Goal: Transaction & Acquisition: Purchase product/service

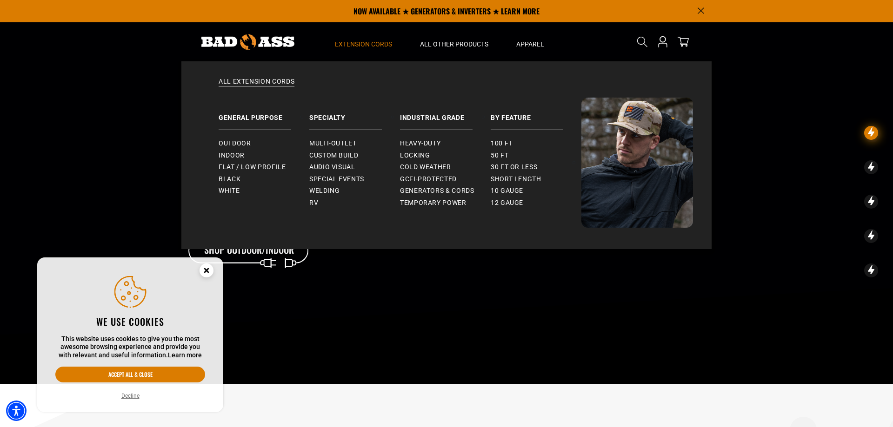
click at [357, 44] on span "Extension Cords" at bounding box center [363, 44] width 57 height 8
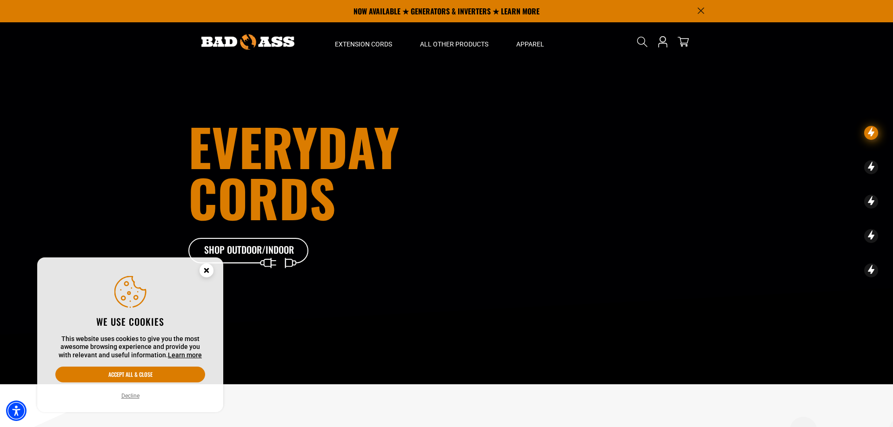
click at [203, 274] on circle "Close this option" at bounding box center [206, 271] width 14 height 14
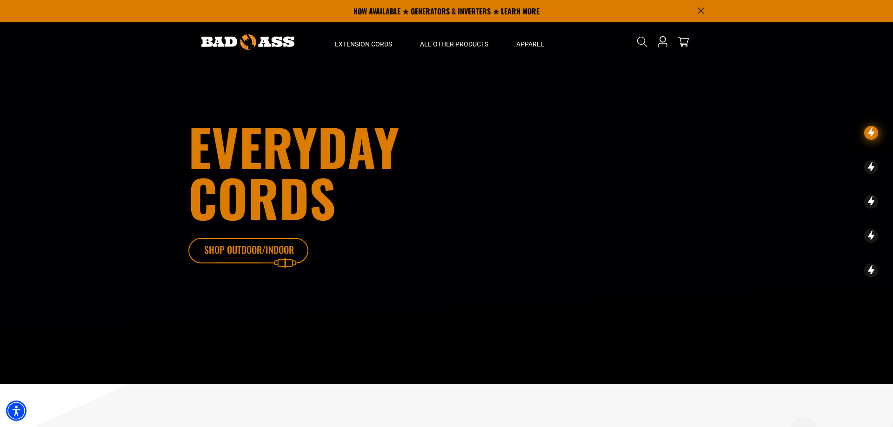
click at [267, 248] on icon at bounding box center [262, 253] width 121 height 30
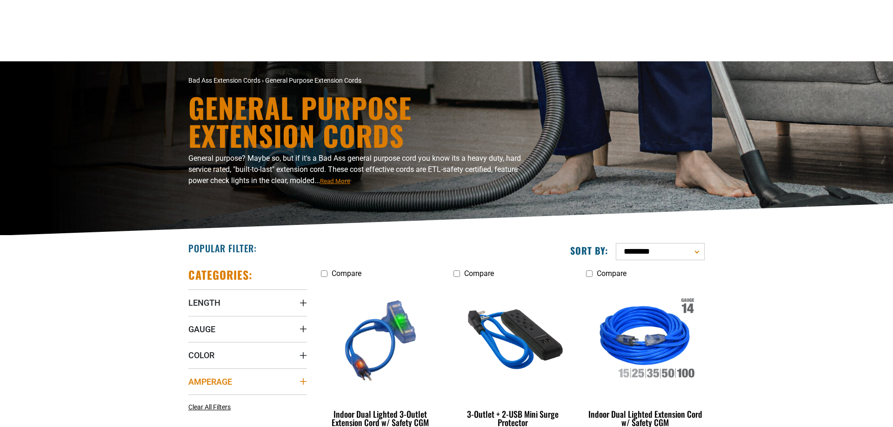
scroll to position [142, 0]
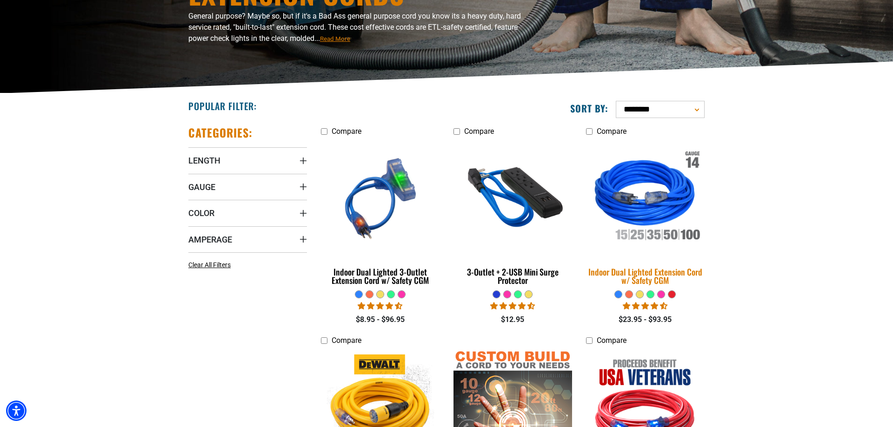
click at [662, 211] on img at bounding box center [645, 198] width 130 height 119
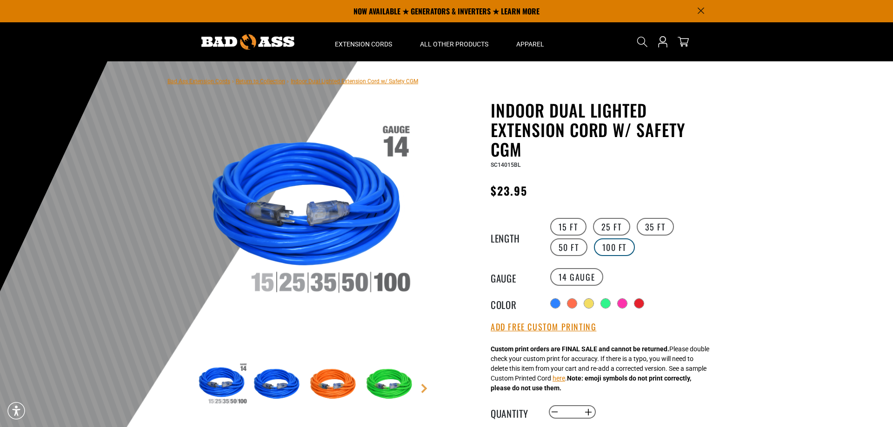
click at [594, 244] on label "100 FT" at bounding box center [614, 248] width 41 height 18
